Goal: Find specific page/section: Find specific page/section

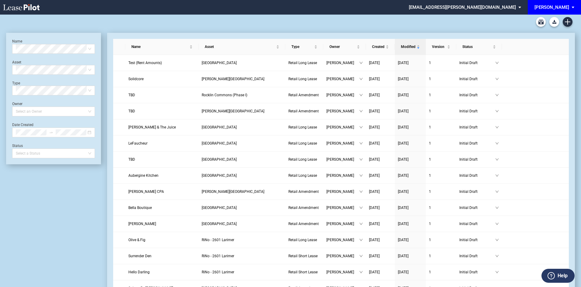
click at [568, 9] on div "[PERSON_NAME]" at bounding box center [551, 7] width 35 height 5
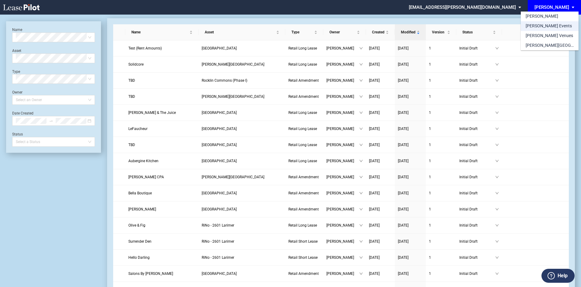
click at [552, 25] on md-option "[PERSON_NAME] Events" at bounding box center [549, 26] width 58 height 10
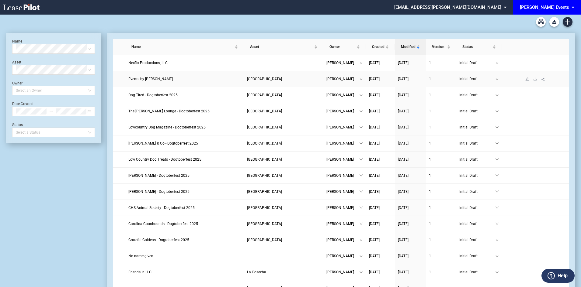
click at [138, 78] on span "Events by Josie" at bounding box center [150, 79] width 44 height 4
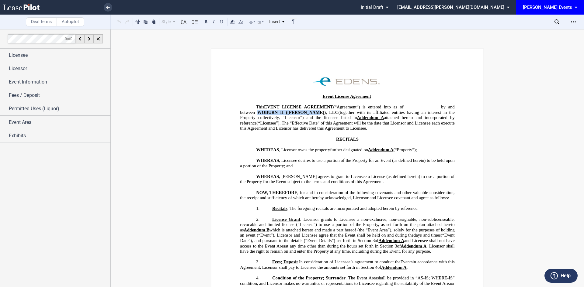
drag, startPoint x: 315, startPoint y: 112, endPoint x: 257, endPoint y: 112, distance: 58.4
click at [257, 112] on span "This EVENT LICENSE AGREEMENT (“Agreement”) is entered into as of ______________…" at bounding box center [348, 118] width 216 height 26
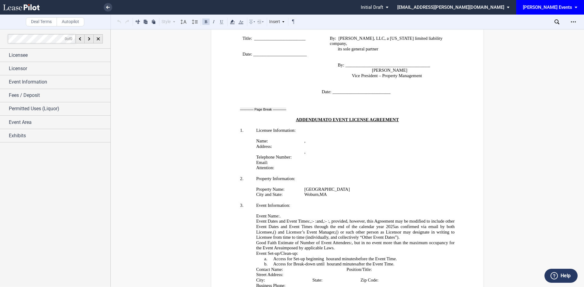
scroll to position [882, 0]
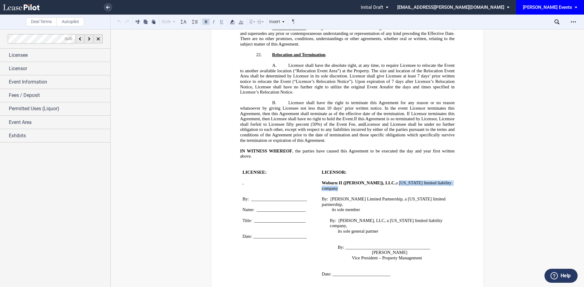
drag, startPoint x: 439, startPoint y: 178, endPoint x: 377, endPoint y: 179, distance: 61.7
click at [377, 181] on span "Woburn II (EDENS), LLC , a Delaware limited liability company" at bounding box center [387, 186] width 131 height 10
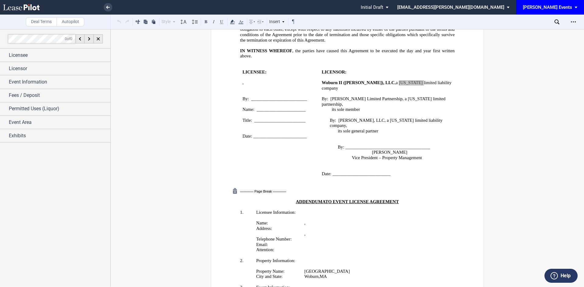
scroll to position [973, 0]
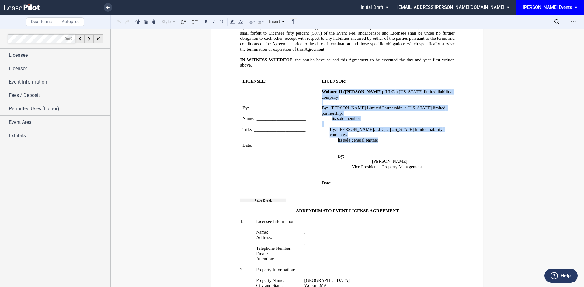
drag, startPoint x: 379, startPoint y: 118, endPoint x: 321, endPoint y: 86, distance: 66.0
click at [321, 86] on td "﻿ LICENSOR: ﻿ Woburn II (EDENS), LLC , a Delaware limited liability company ﻿ B…" at bounding box center [387, 132] width 136 height 118
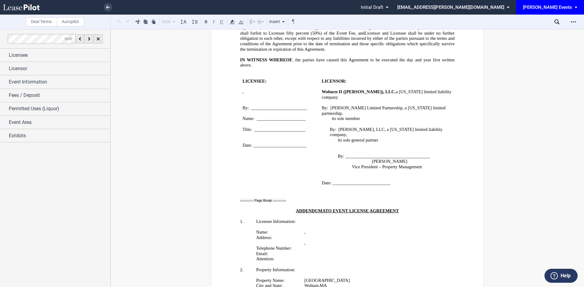
click at [312, 230] on p "﻿ ﻿ [ ﻿ ﻿ ] , ﻿ ﻿ ﻿ ﻿ [ ﻿ ﻿ ﻿ ﻿ ] ﻿ ﻿ [ ﻿ ﻿ ] an individual , , an individual ,…" at bounding box center [376, 232] width 144 height 5
click at [305, 230] on p "﻿ ﻿ [ ﻿ ﻿ ] , ﻿ ﻿ ﻿ ﻿ [ ﻿ ﻿ ﻿ ﻿ ] ﻿ ﻿ [ ﻿ ﻿ ] an individual , , an individual ,…" at bounding box center [376, 232] width 144 height 5
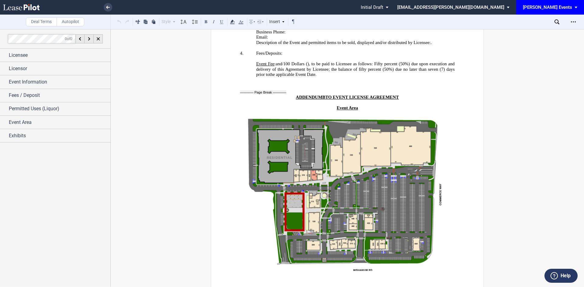
scroll to position [1308, 0]
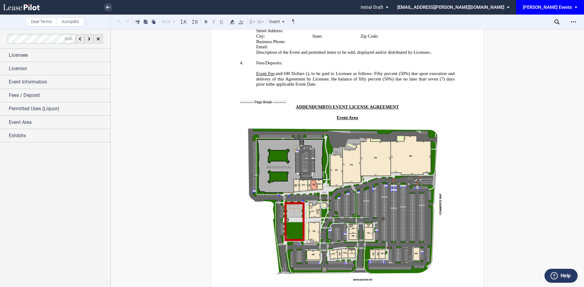
click at [343, 172] on img at bounding box center [347, 205] width 214 height 158
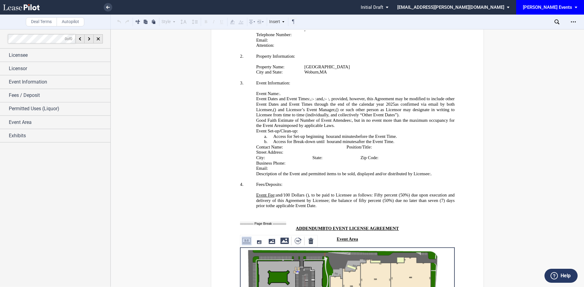
scroll to position [1156, 0]
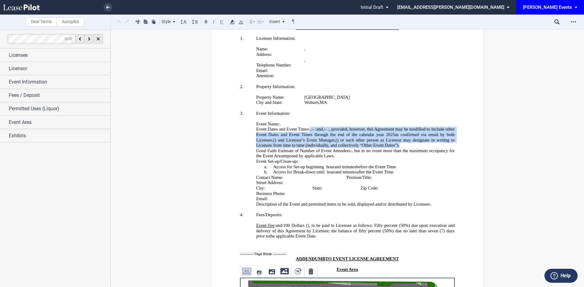
click at [313, 127] on p "Event Dates and Event Times: , and ﻿ ﻿ , Midnight , Noon , ﻿ ﻿ : ﻿ ﻿ ﻿ ﻿ - Midn…" at bounding box center [355, 137] width 198 height 21
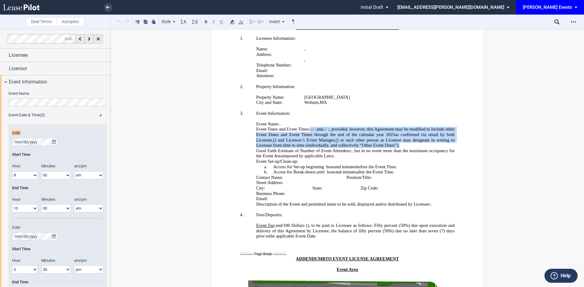
drag, startPoint x: 311, startPoint y: 107, endPoint x: 327, endPoint y: 133, distance: 30.7
click at [327, 133] on p "Event Dates and Event Times: , and ﻿ ﻿ , Midnight , Noon , ﻿ ﻿ : ﻿ ﻿ ﻿ ﻿ - Midn…" at bounding box center [355, 137] width 198 height 21
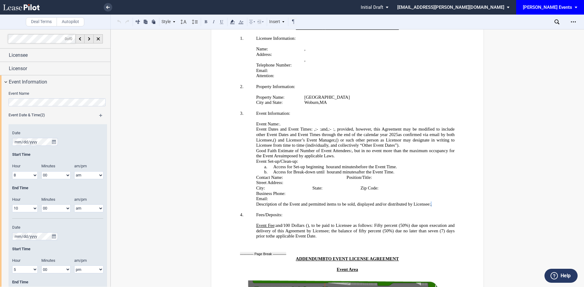
click at [443, 202] on p "Description of the Event and permitted items to be sold, displayed and/or distr…" at bounding box center [355, 204] width 198 height 5
